Goal: Navigation & Orientation: Find specific page/section

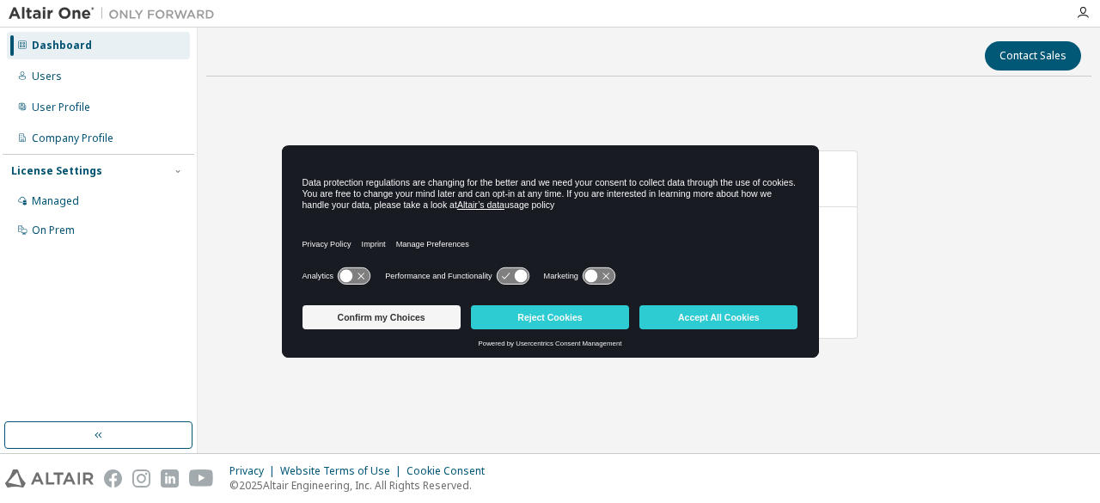
click at [598, 307] on button "Reject Cookies" at bounding box center [550, 317] width 158 height 24
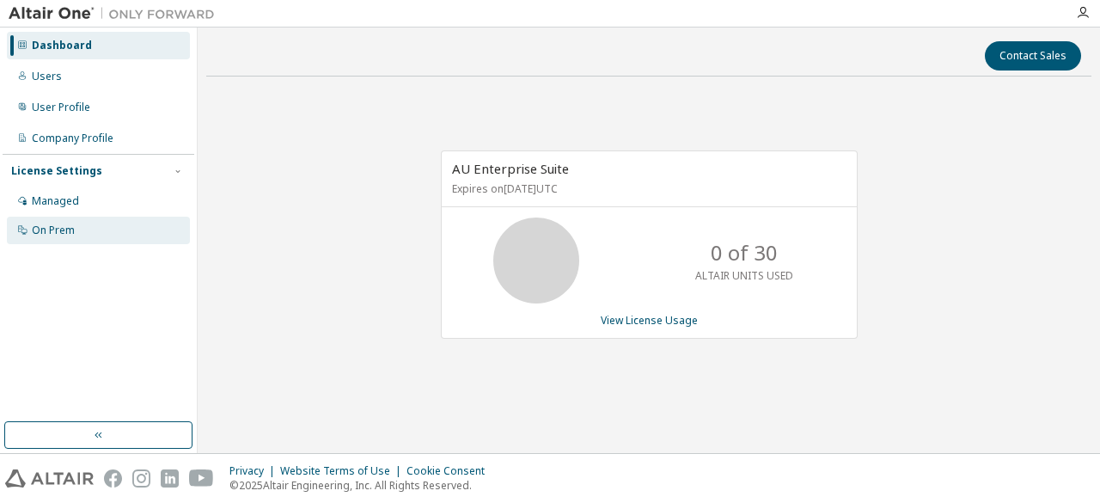
click at [50, 234] on div "On Prem" at bounding box center [53, 230] width 43 height 14
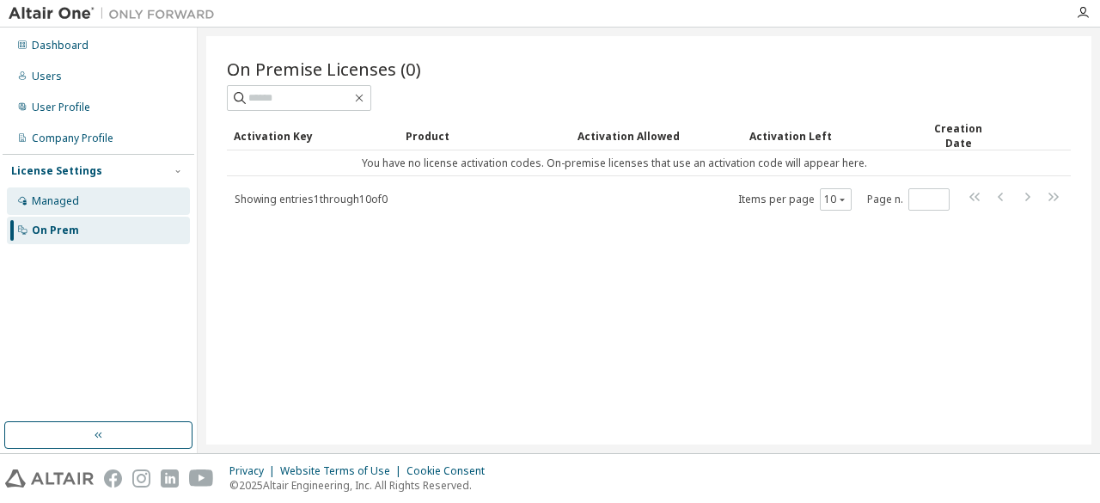
click at [86, 212] on div "Managed" at bounding box center [98, 200] width 183 height 27
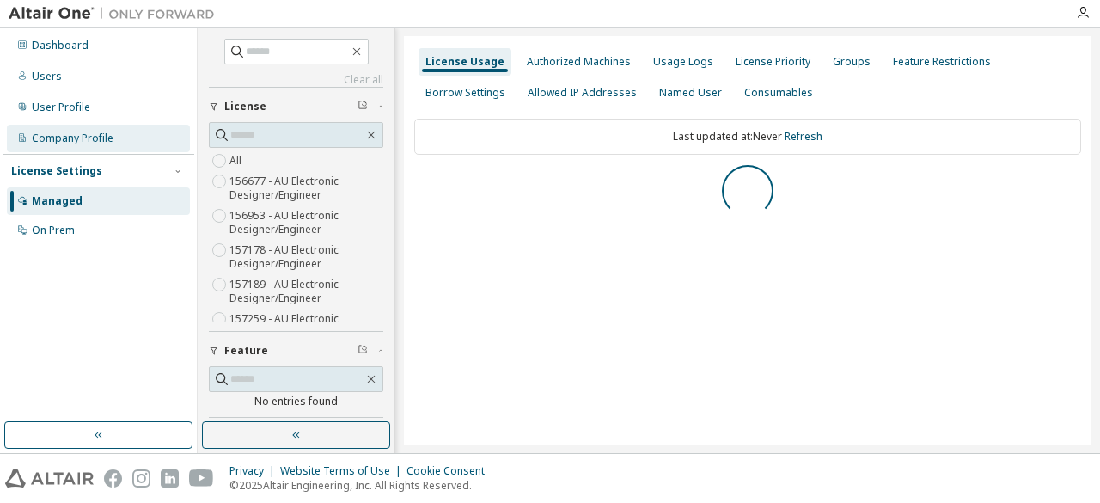
click at [134, 137] on div "Company Profile" at bounding box center [98, 138] width 183 height 27
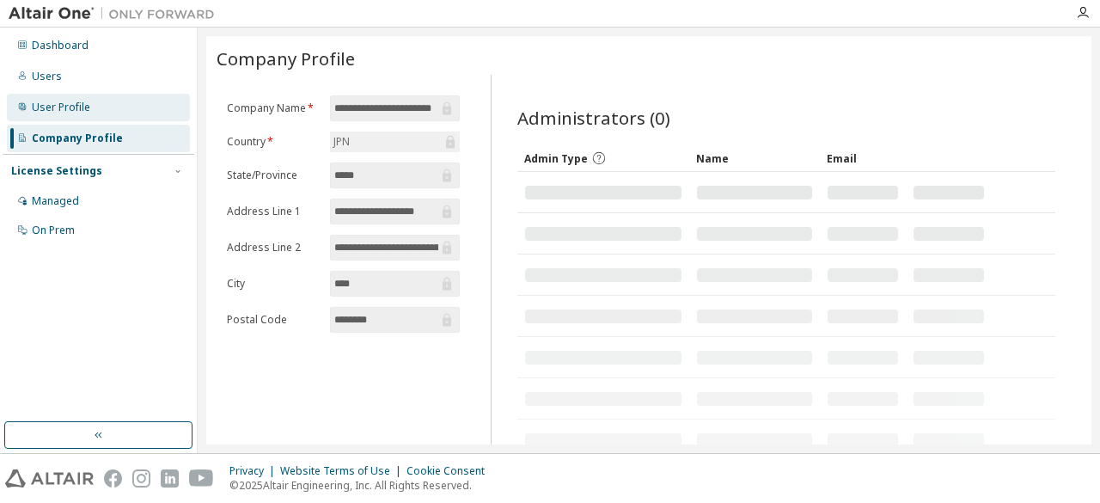
click at [131, 101] on div "User Profile" at bounding box center [98, 107] width 183 height 27
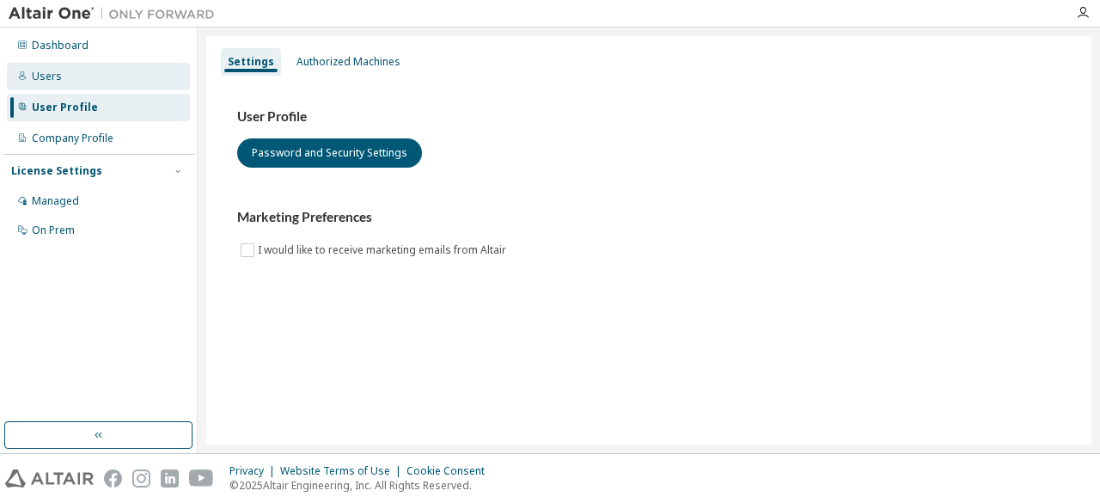
click at [132, 76] on div "Users" at bounding box center [98, 76] width 183 height 27
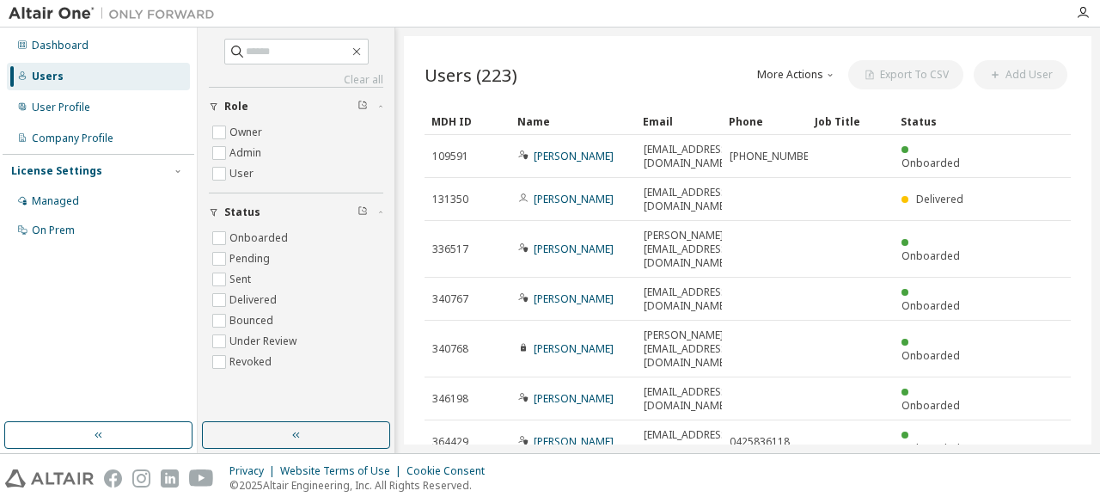
scroll to position [199, 0]
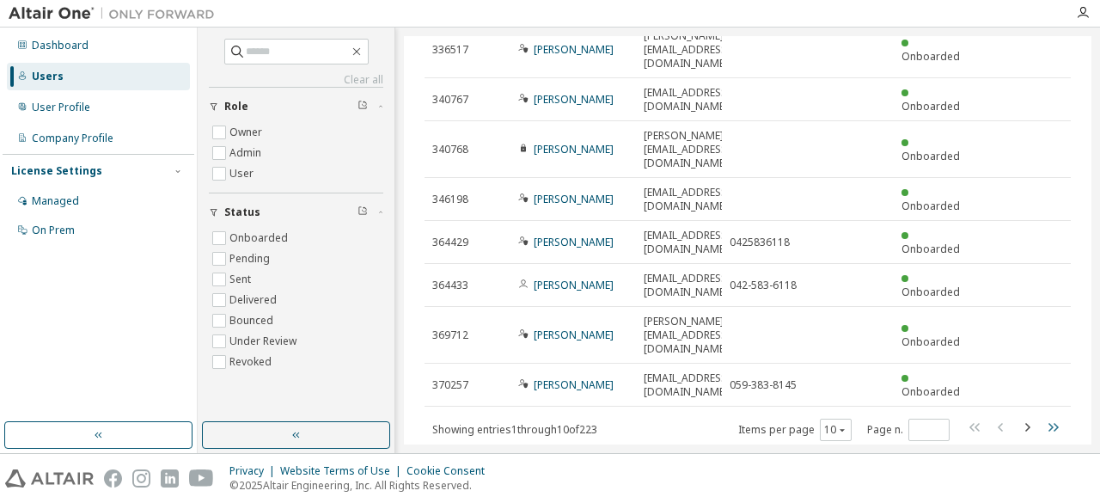
click at [1048, 423] on icon "button" at bounding box center [1053, 427] width 10 height 9
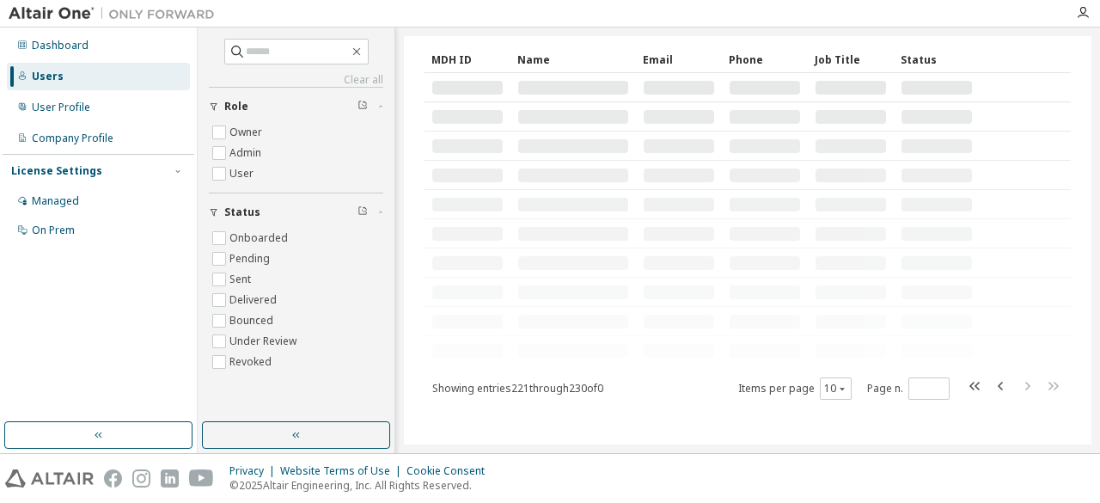
scroll to position [0, 0]
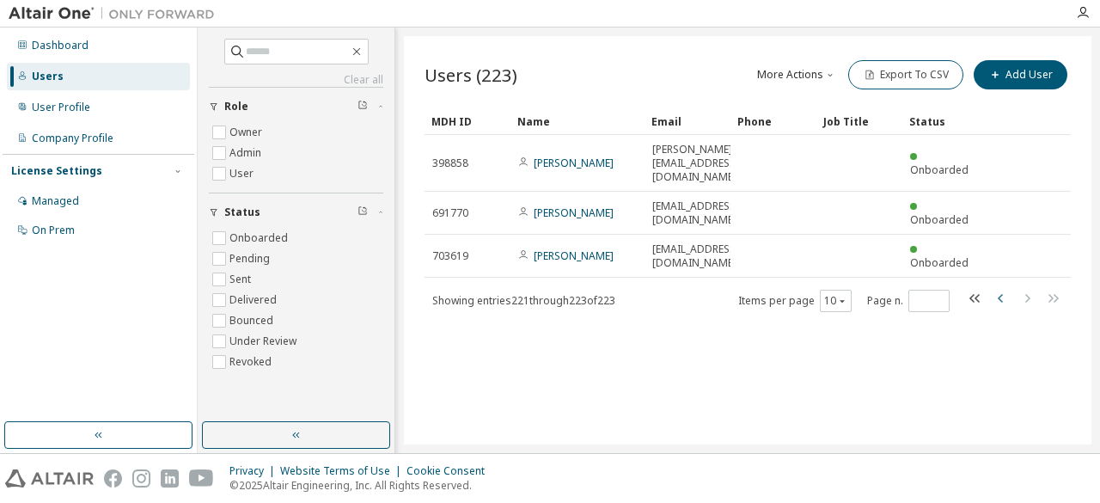
click at [1010, 294] on button "button" at bounding box center [1001, 300] width 21 height 25
type input "**"
